Goal: Find specific page/section: Find specific page/section

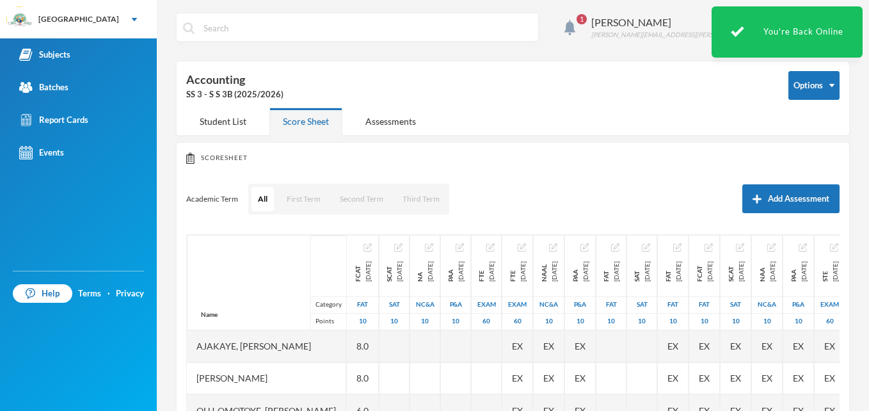
click at [587, 17] on span "1" at bounding box center [582, 19] width 10 height 10
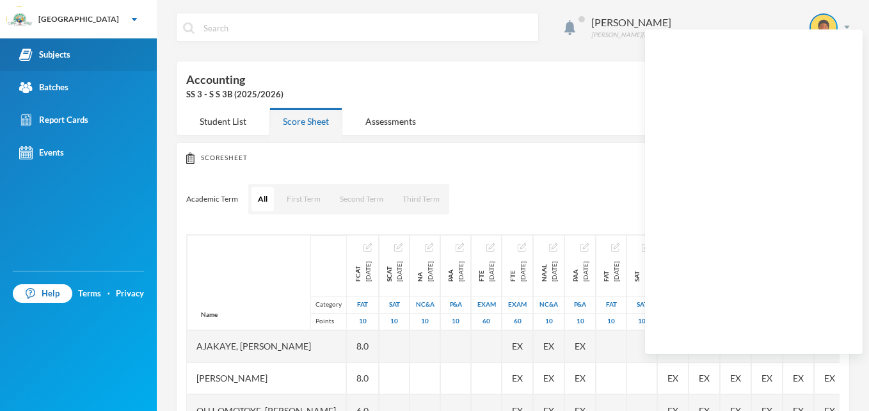
click at [72, 52] on link "Subjects" at bounding box center [78, 54] width 157 height 33
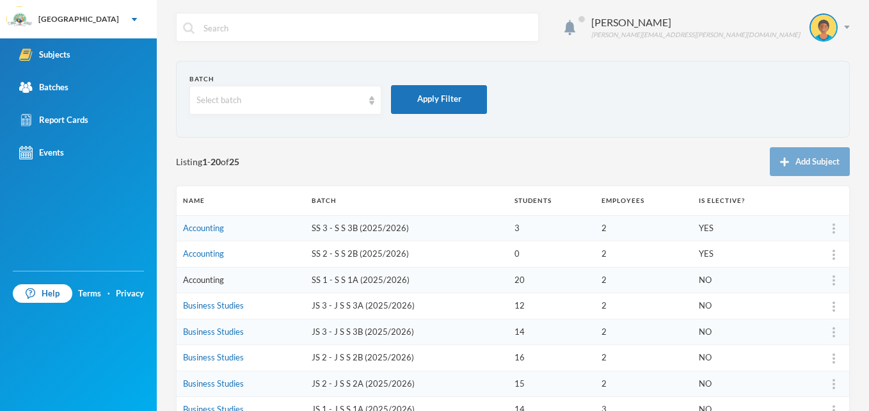
click at [214, 282] on link "Accounting" at bounding box center [203, 280] width 41 height 10
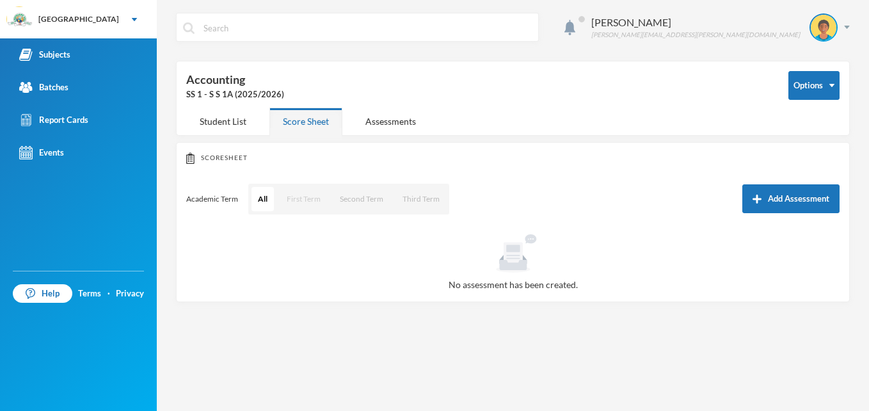
click at [308, 193] on button "First Term" at bounding box center [303, 199] width 47 height 24
click at [309, 198] on button "First Term" at bounding box center [303, 199] width 47 height 24
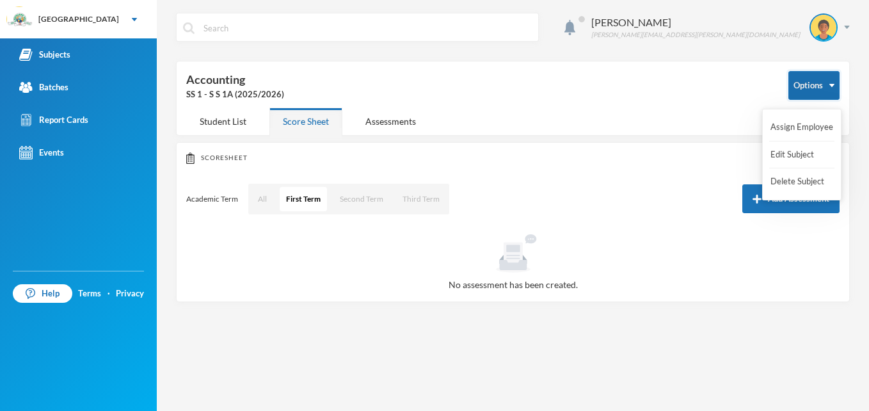
click at [834, 85] on img "button" at bounding box center [831, 85] width 5 height 3
